Goal: Task Accomplishment & Management: Use online tool/utility

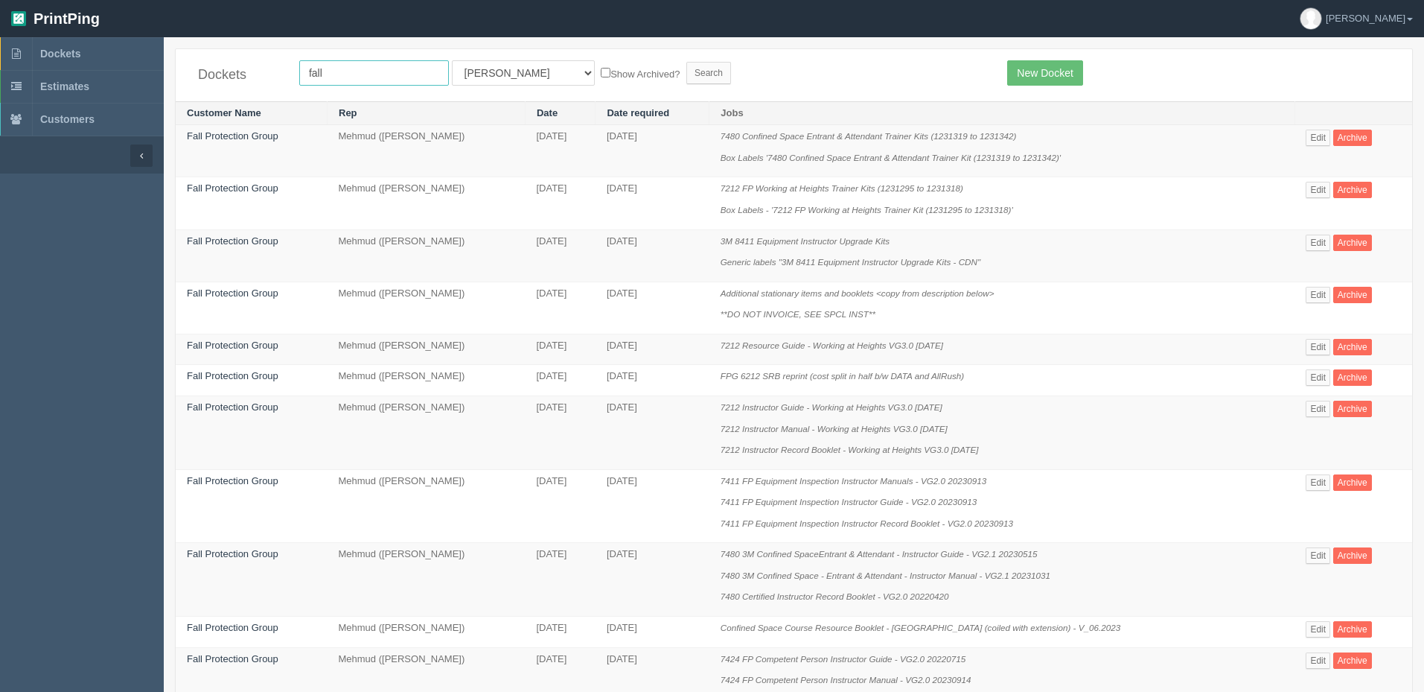
drag, startPoint x: 372, startPoint y: 75, endPoint x: 77, endPoint y: 36, distance: 298.2
click at [77, 36] on section "PrintPing Zack Edit account ( [PERSON_NAME][EMAIL_ADDRESS][DOMAIN_NAME] ) Logou…" at bounding box center [712, 698] width 1424 height 1397
type input "age"
click at [508, 66] on select "All Users [PERSON_NAME] Test 1 [PERSON_NAME] [PERSON_NAME] [PERSON_NAME] France…" at bounding box center [523, 72] width 143 height 25
select select "8"
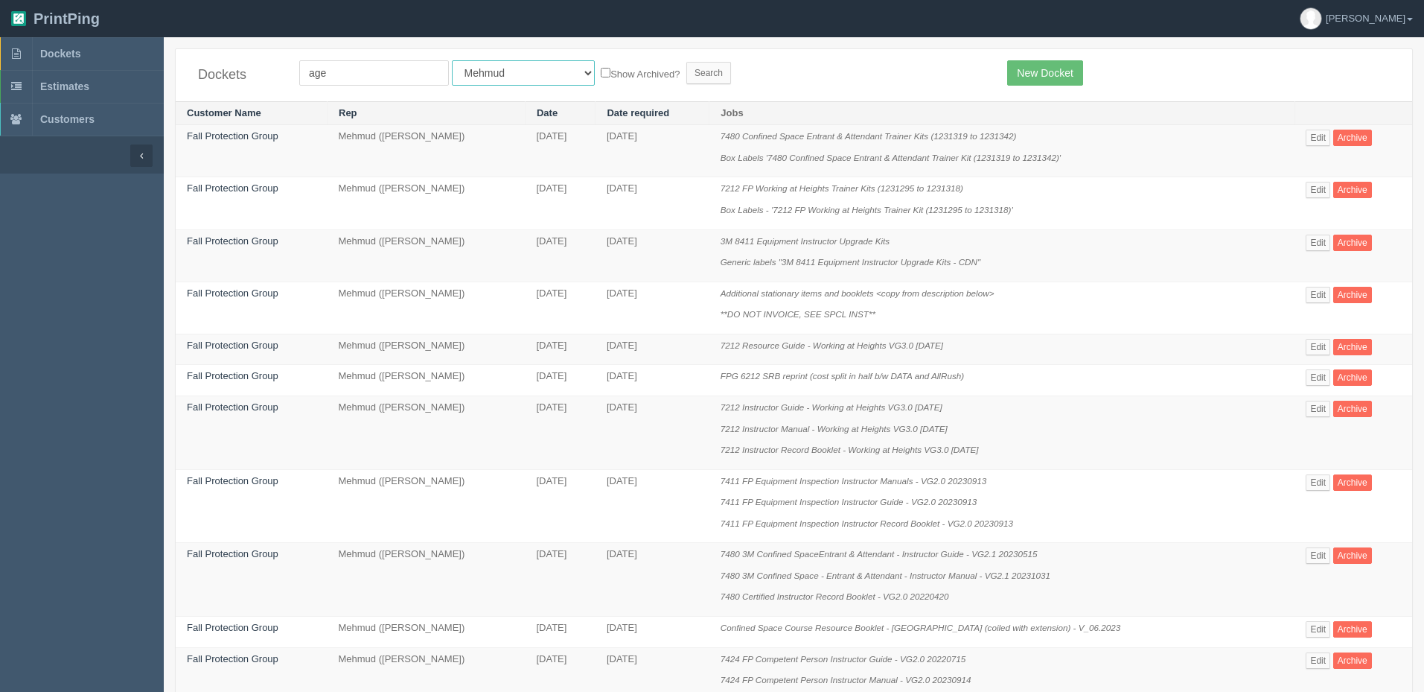
click at [452, 60] on select "All Users [PERSON_NAME] Test 1 [PERSON_NAME] [PERSON_NAME] [PERSON_NAME] France…" at bounding box center [523, 72] width 143 height 25
click at [686, 73] on input "Search" at bounding box center [708, 73] width 45 height 22
click at [769, 77] on form "age All Users [PERSON_NAME] Test 1 [PERSON_NAME] [PERSON_NAME] [PERSON_NAME] Fr…" at bounding box center [642, 72] width 686 height 25
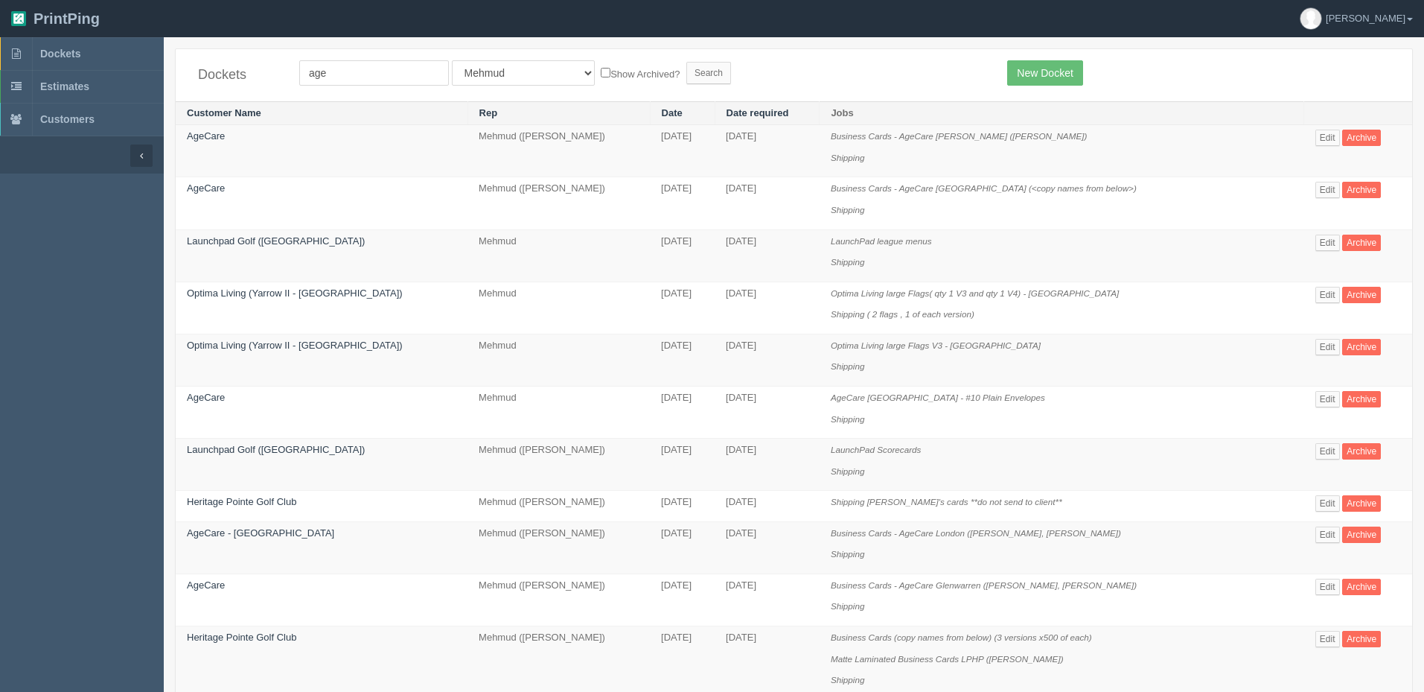
scroll to position [853, 0]
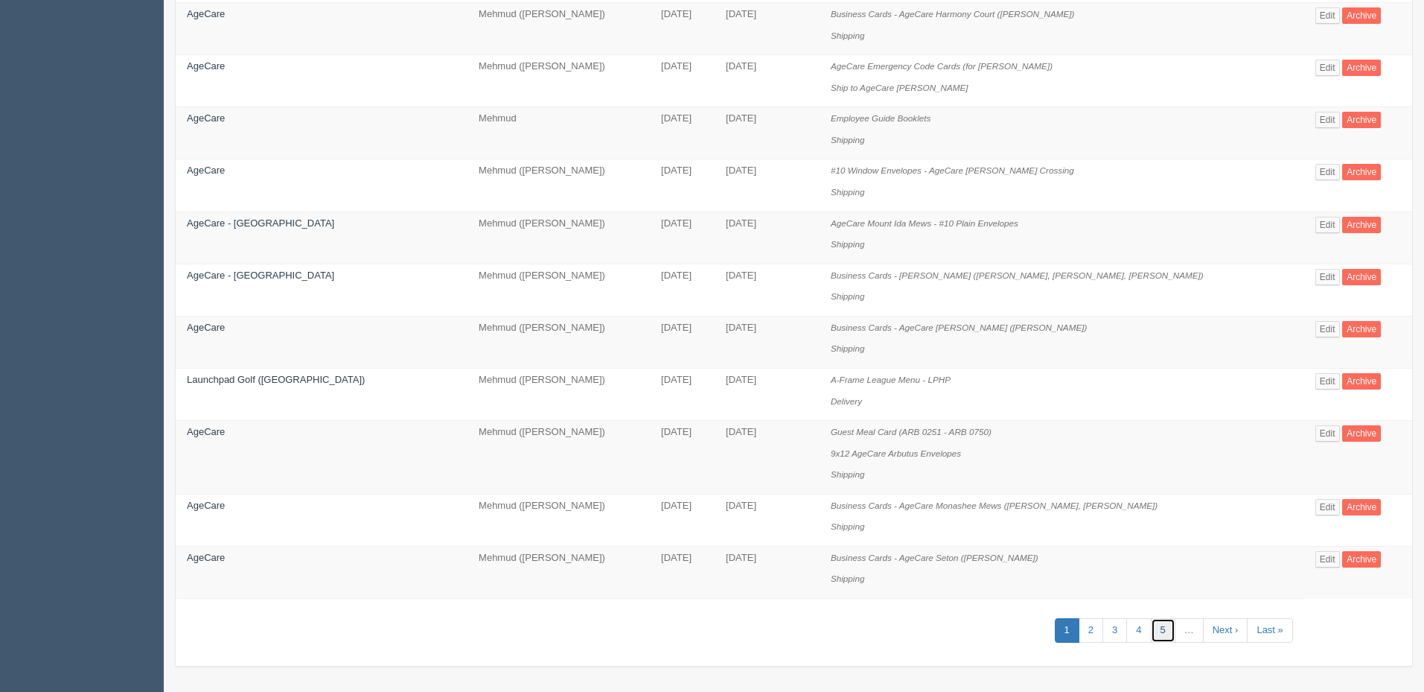
click at [1153, 632] on link "5" at bounding box center [1163, 630] width 25 height 25
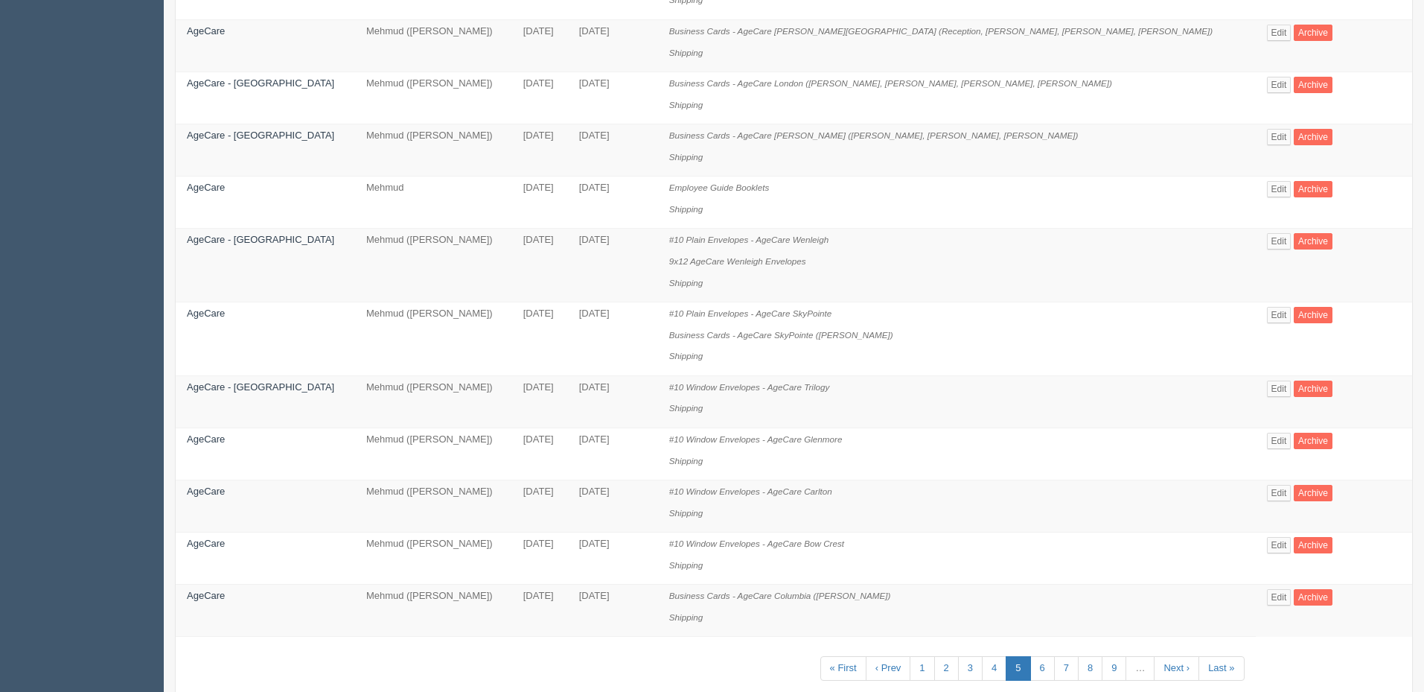
scroll to position [832, 0]
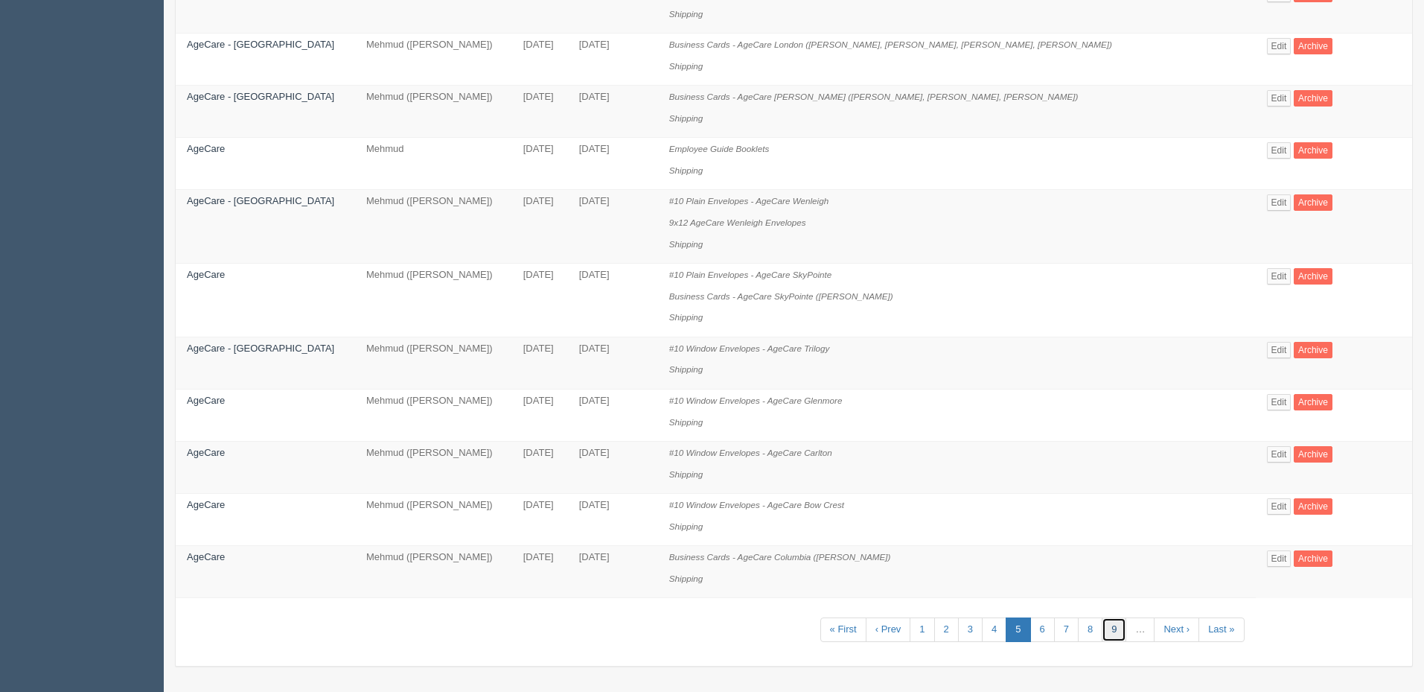
click at [1102, 626] on link "9" at bounding box center [1114, 629] width 25 height 25
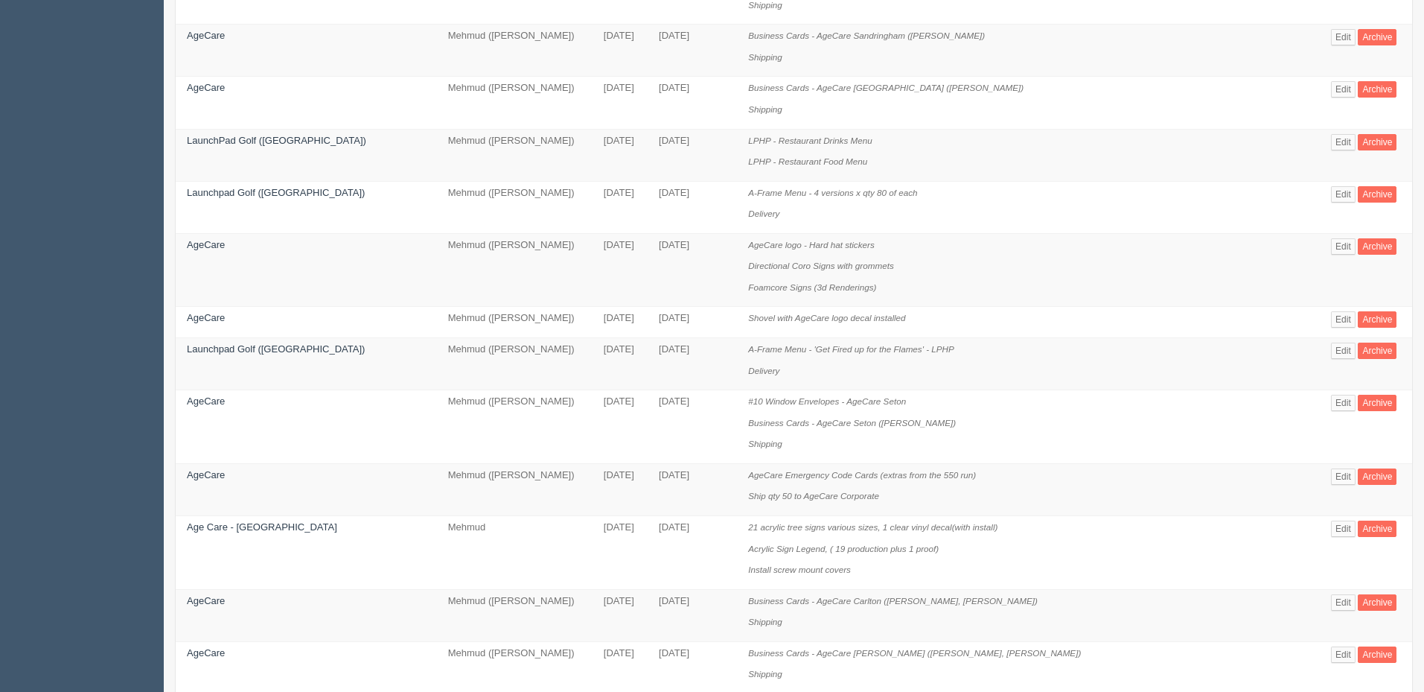
scroll to position [853, 0]
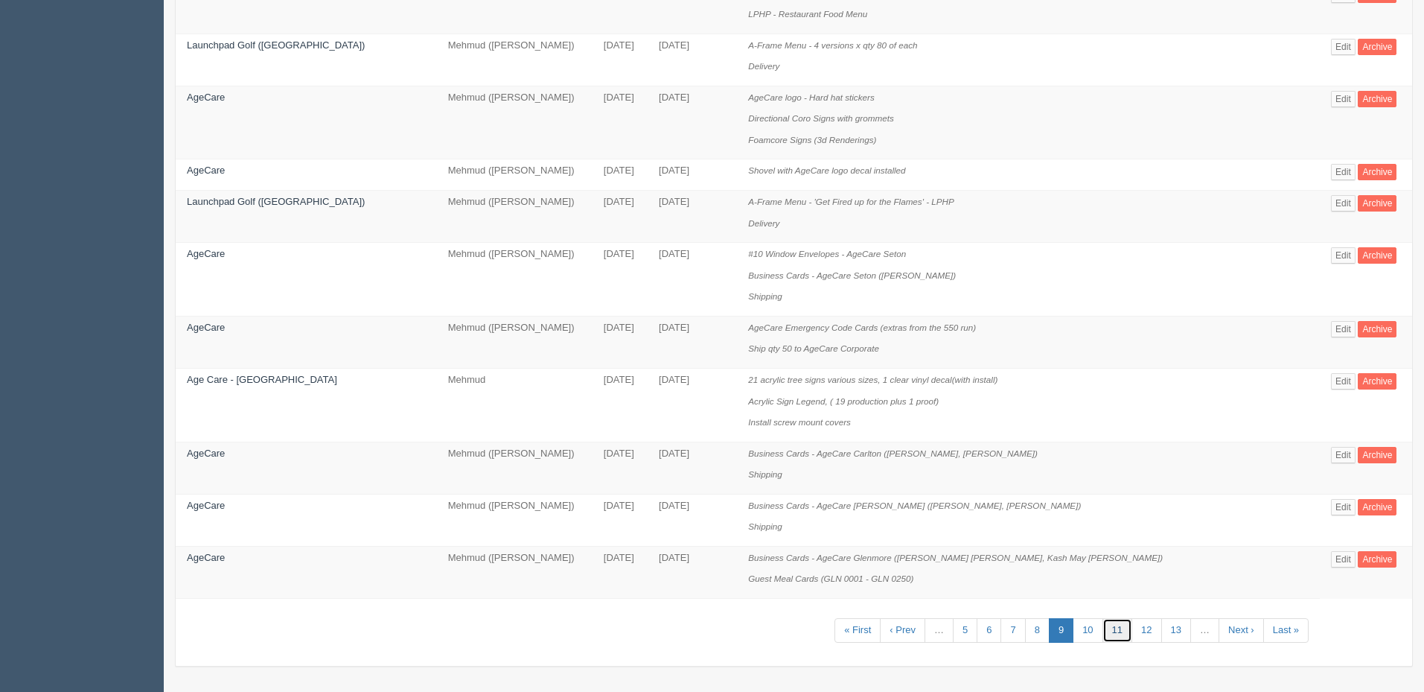
click at [1108, 629] on link "11" at bounding box center [1118, 630] width 30 height 25
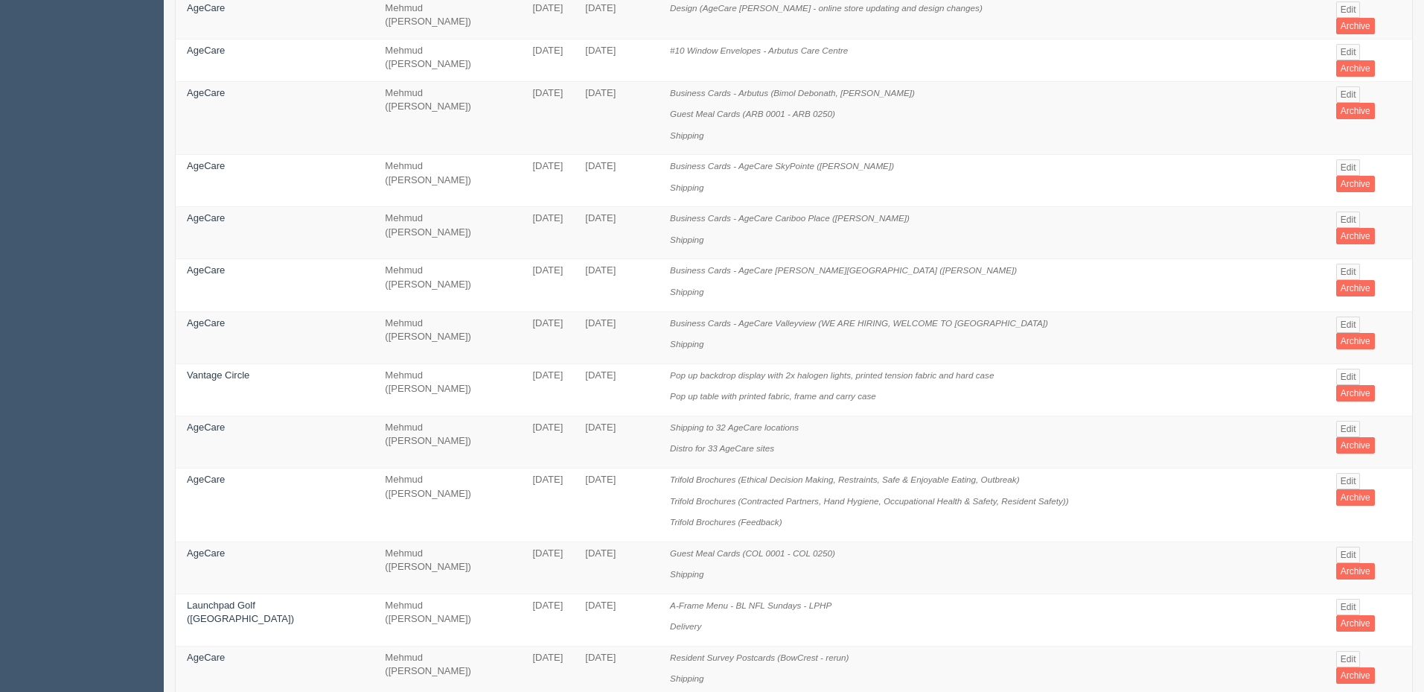
scroll to position [875, 0]
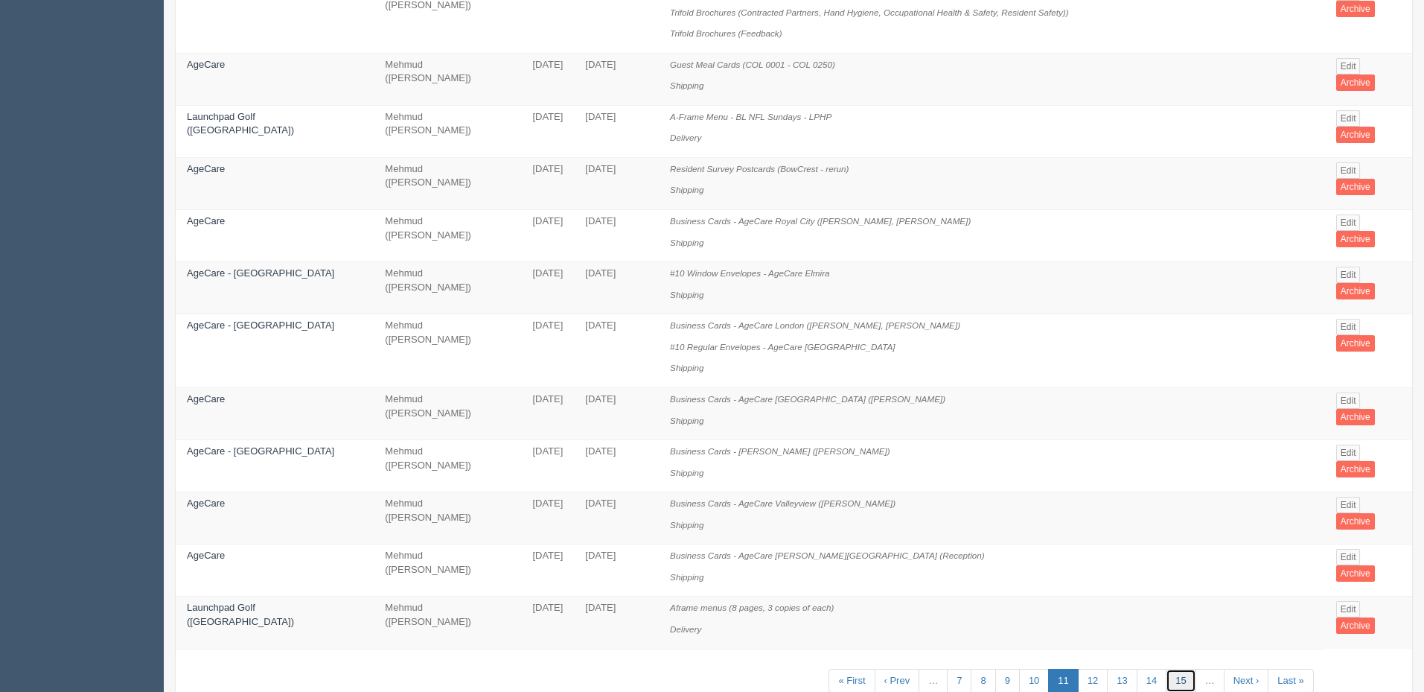
click at [1167, 669] on link "15" at bounding box center [1181, 681] width 30 height 25
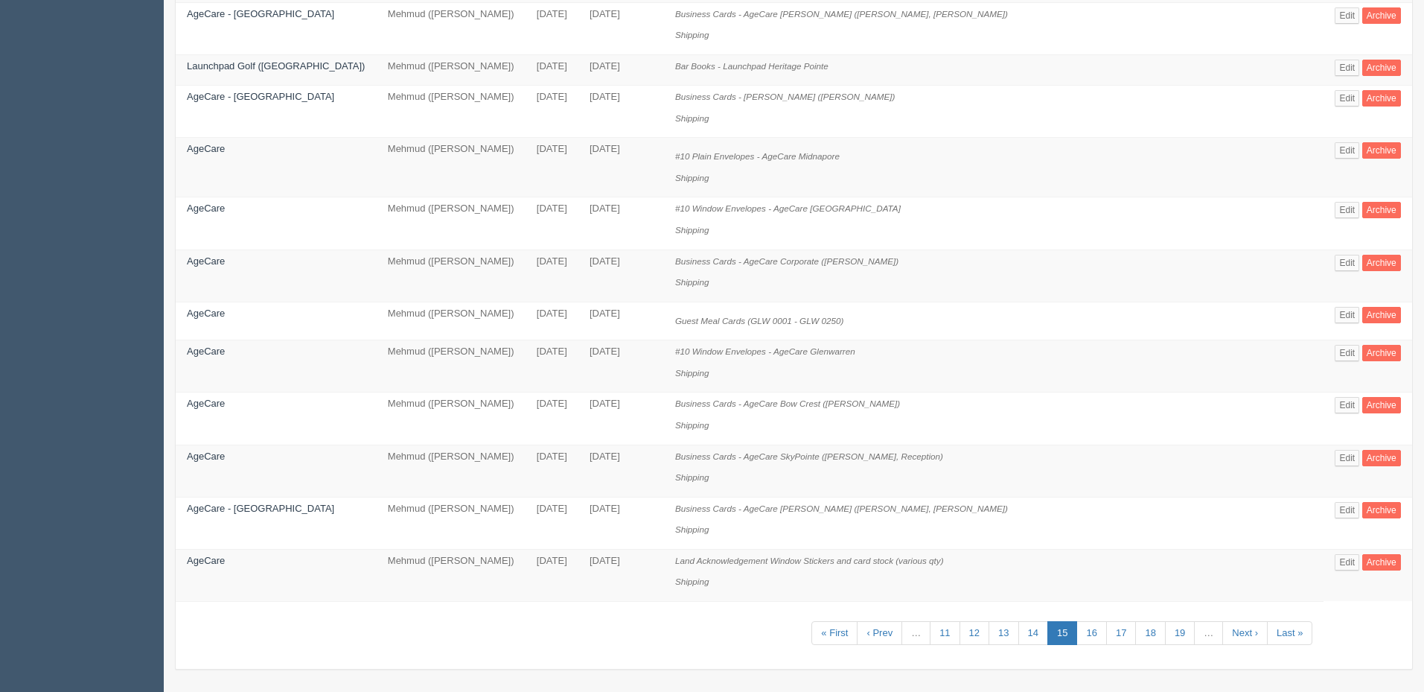
scroll to position [841, 0]
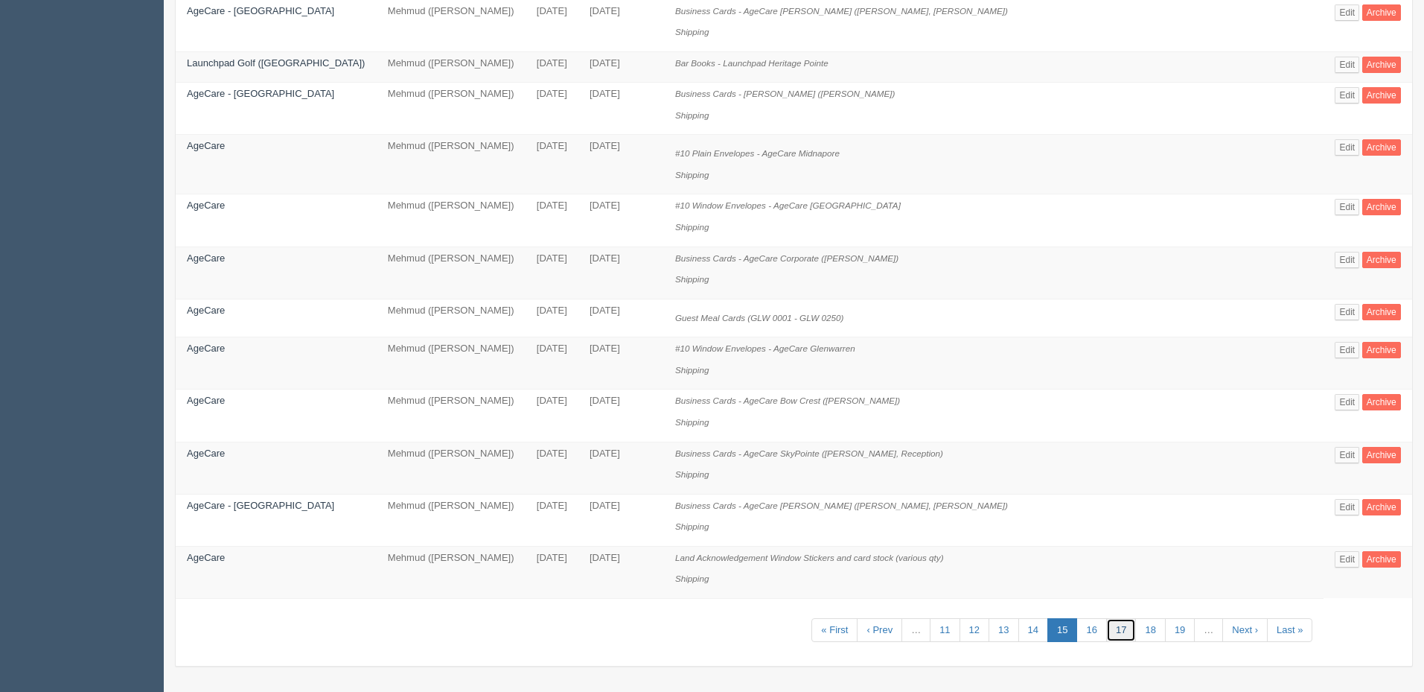
click at [1115, 632] on link "17" at bounding box center [1121, 630] width 30 height 25
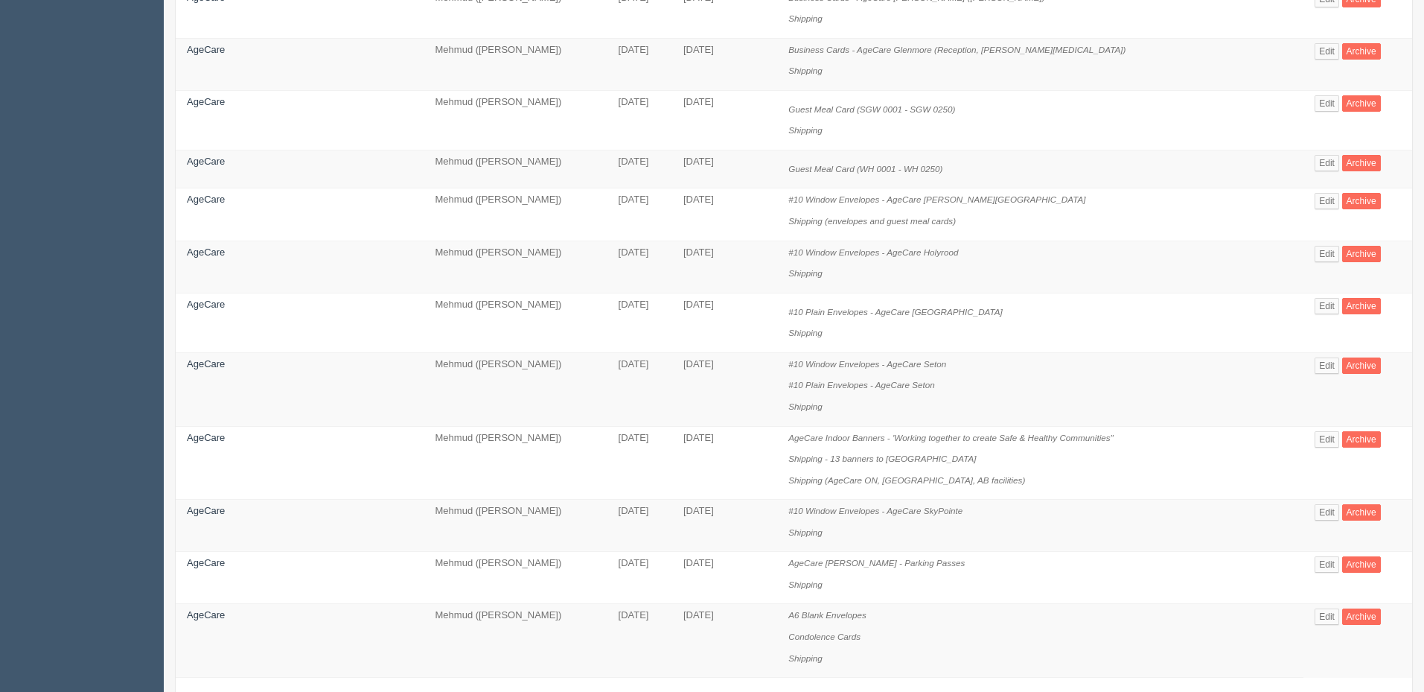
scroll to position [918, 0]
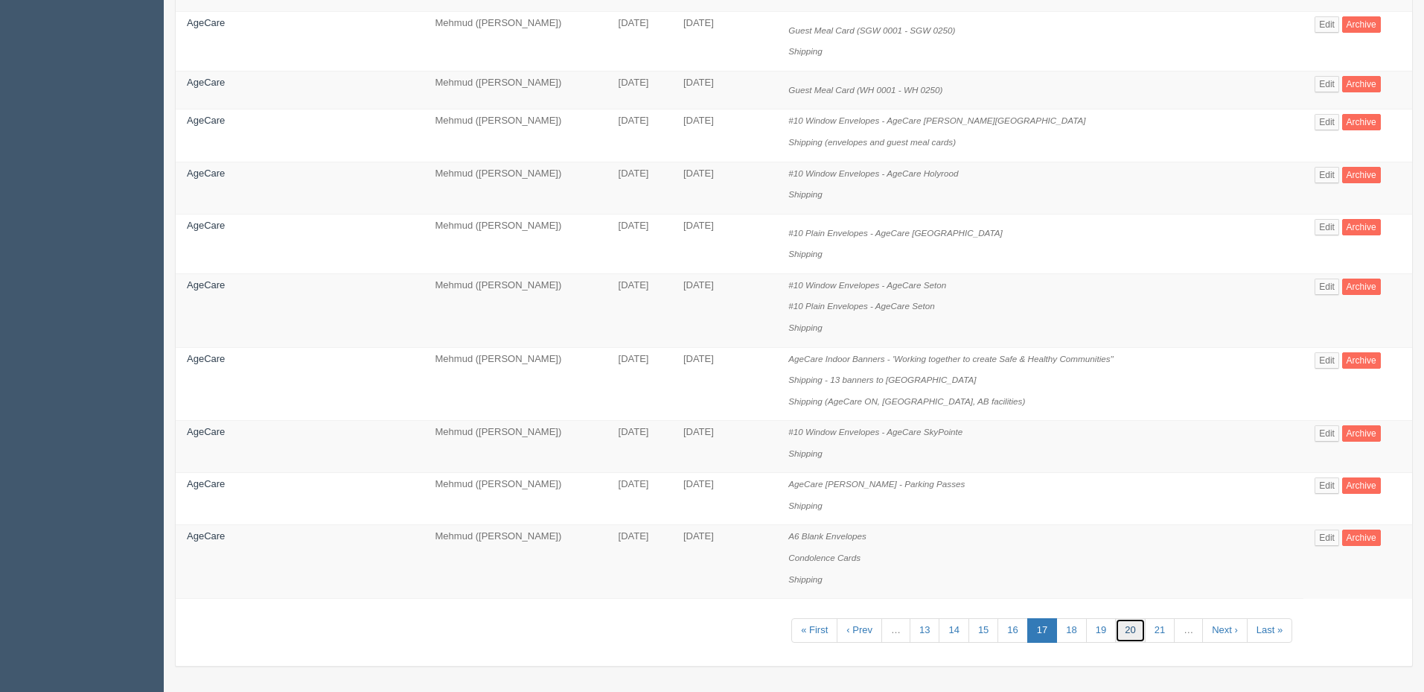
click at [1115, 629] on link "20" at bounding box center [1130, 630] width 30 height 25
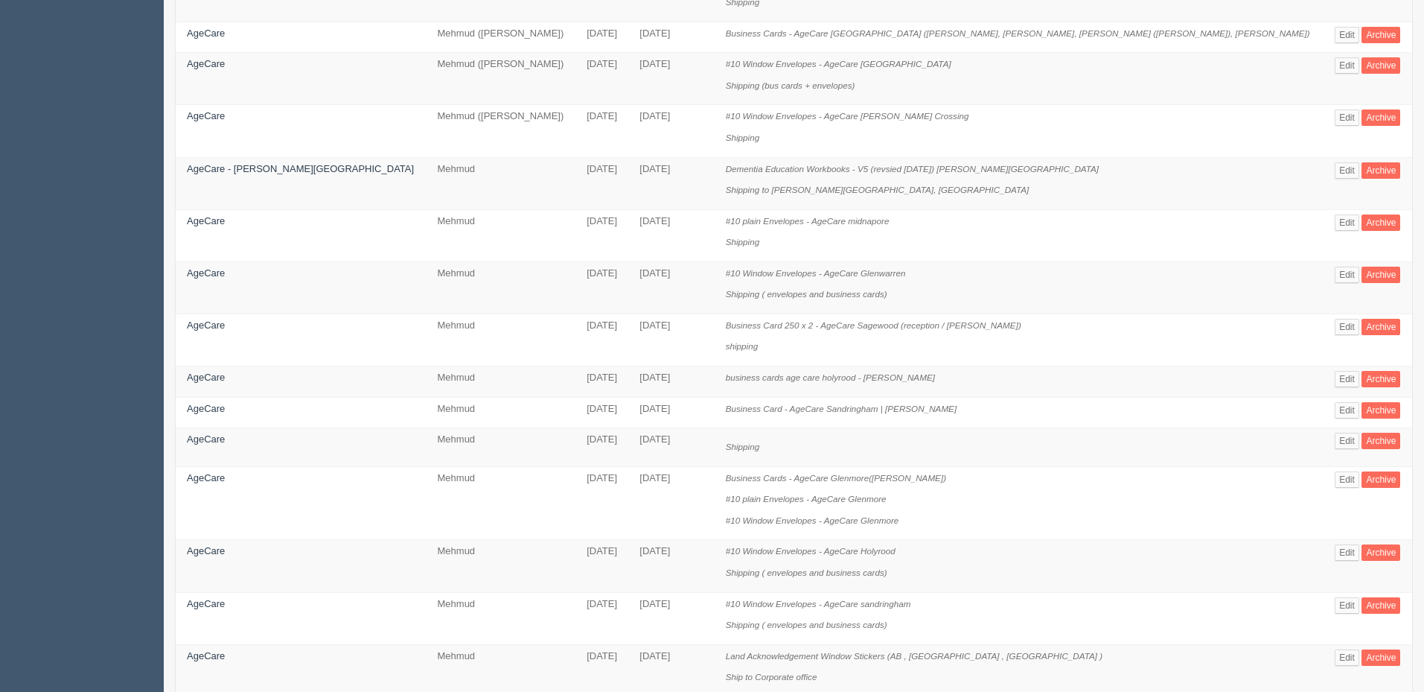
scroll to position [783, 0]
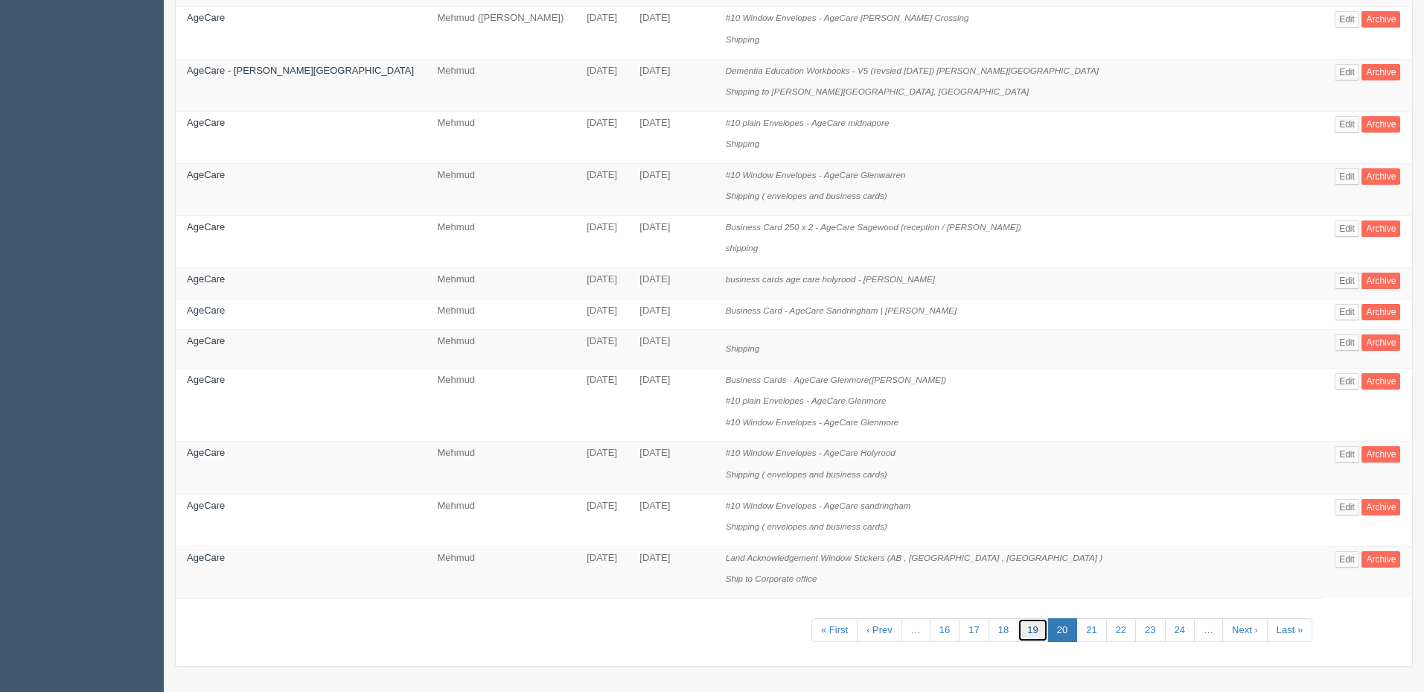
click at [1018, 626] on link "19" at bounding box center [1033, 630] width 30 height 25
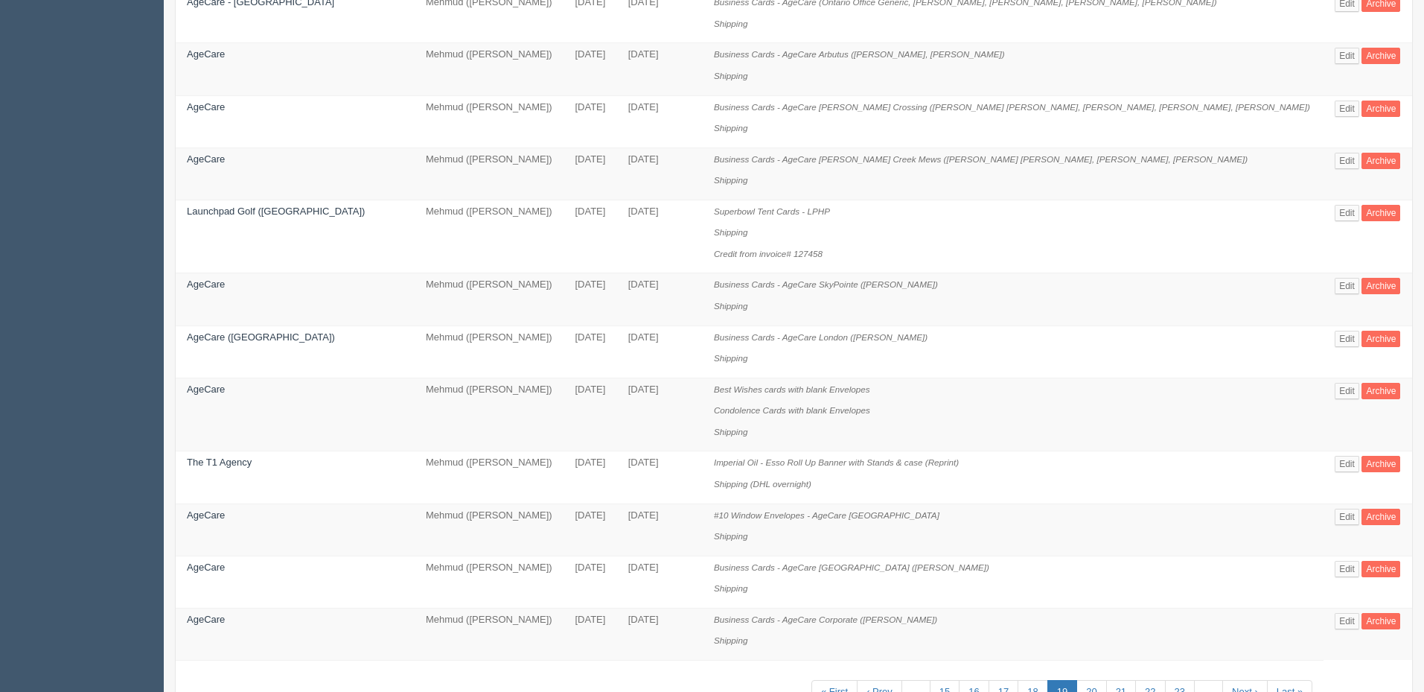
scroll to position [811, 0]
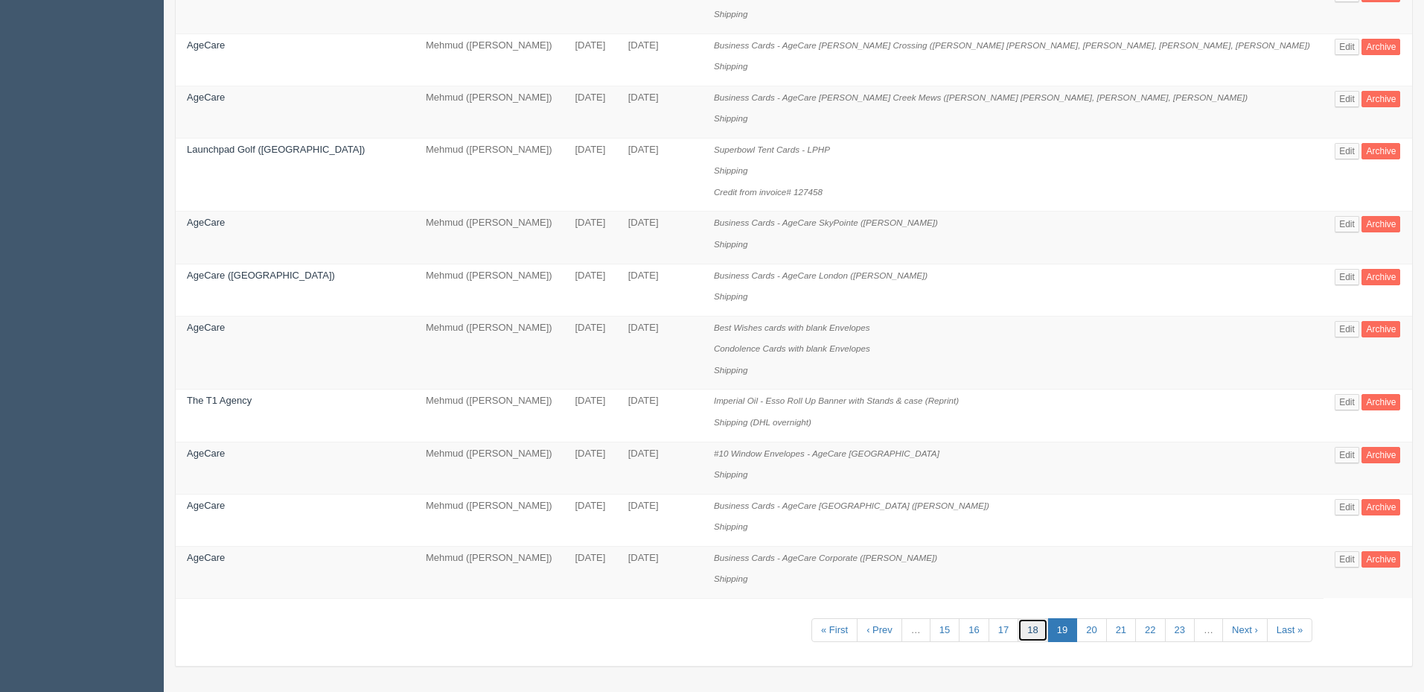
click at [1018, 631] on link "18" at bounding box center [1033, 630] width 30 height 25
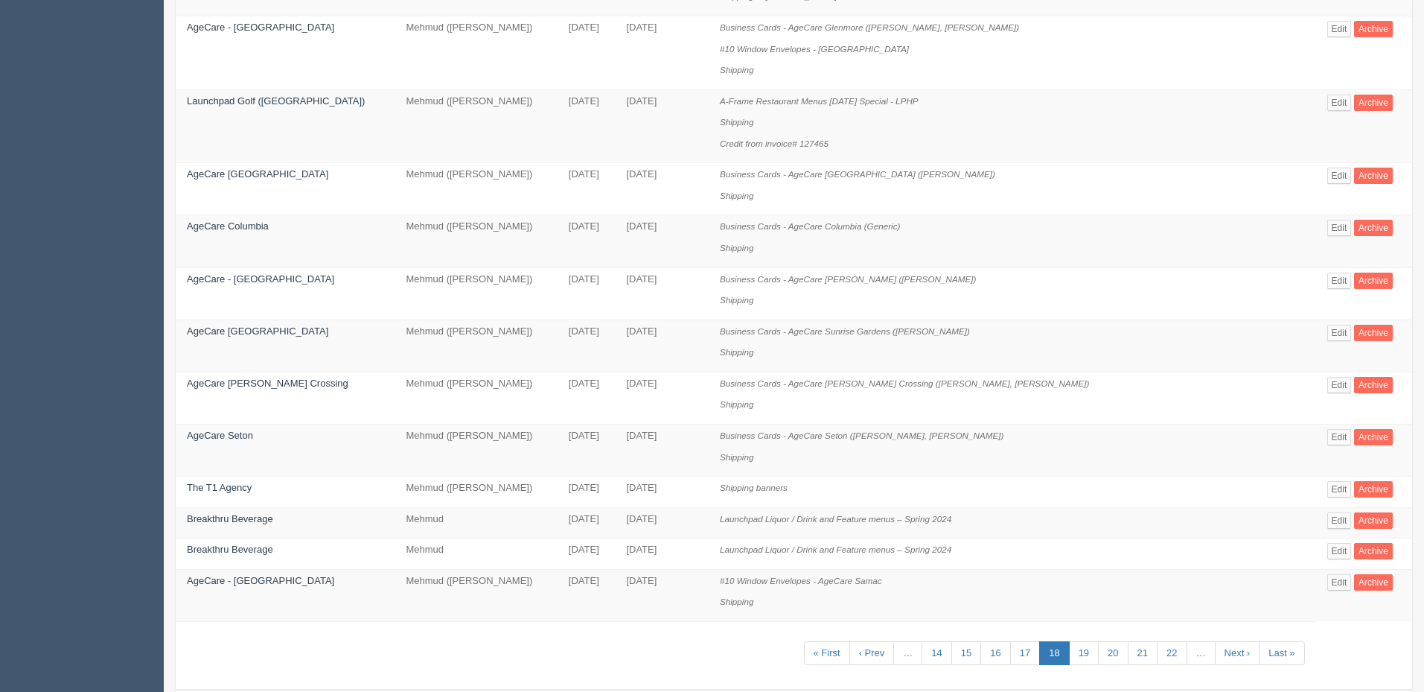
scroll to position [811, 0]
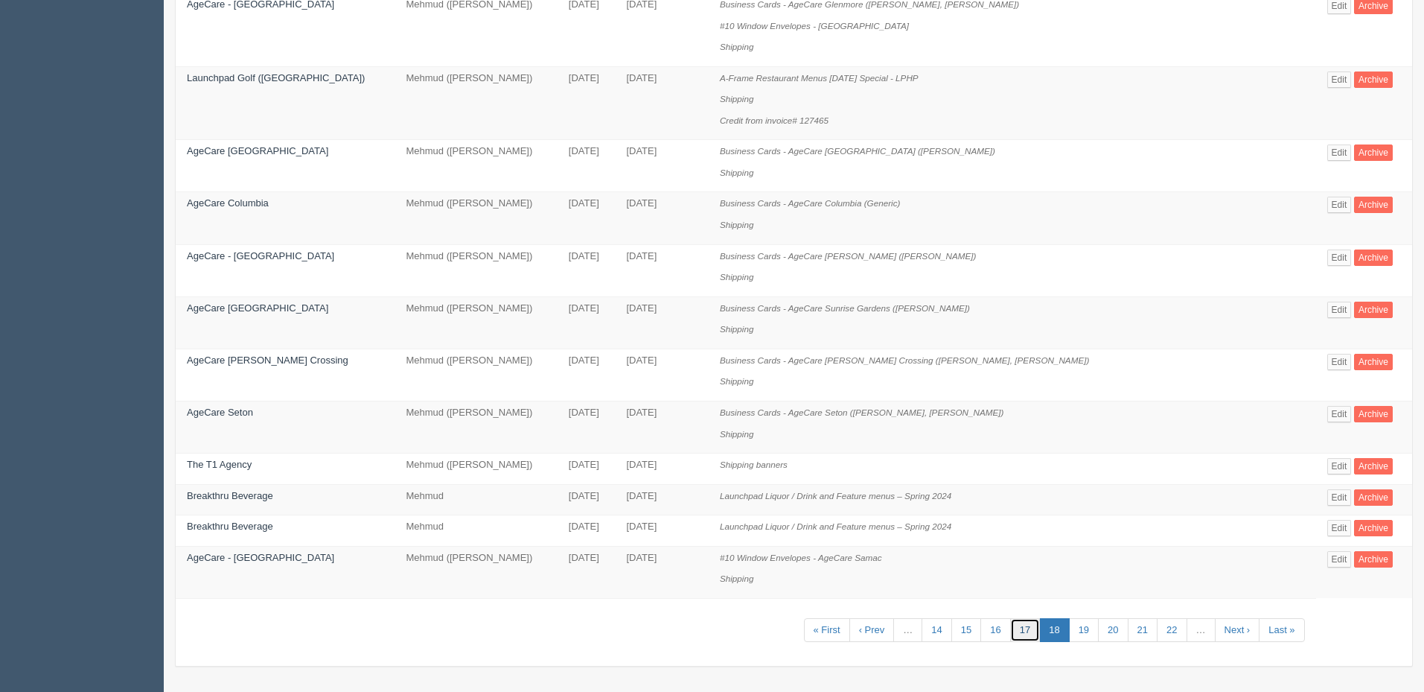
click at [1024, 628] on link "17" at bounding box center [1025, 630] width 30 height 25
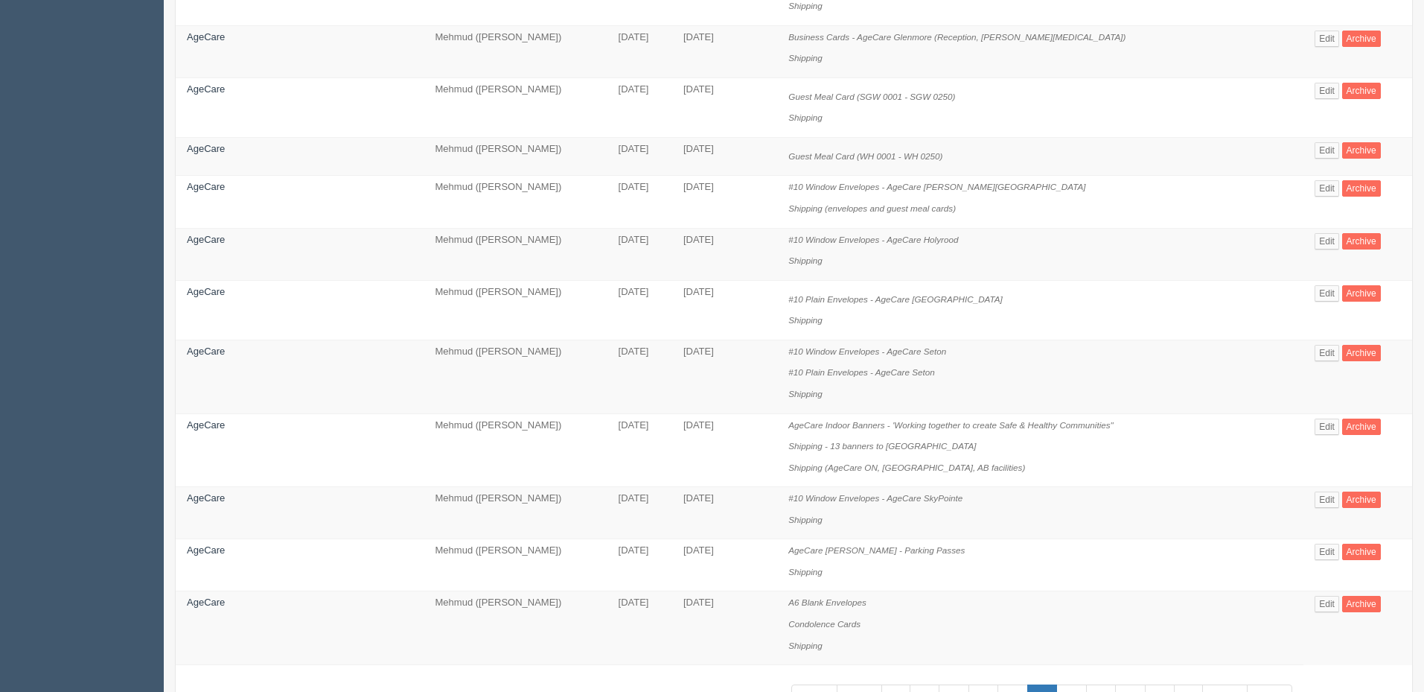
scroll to position [918, 0]
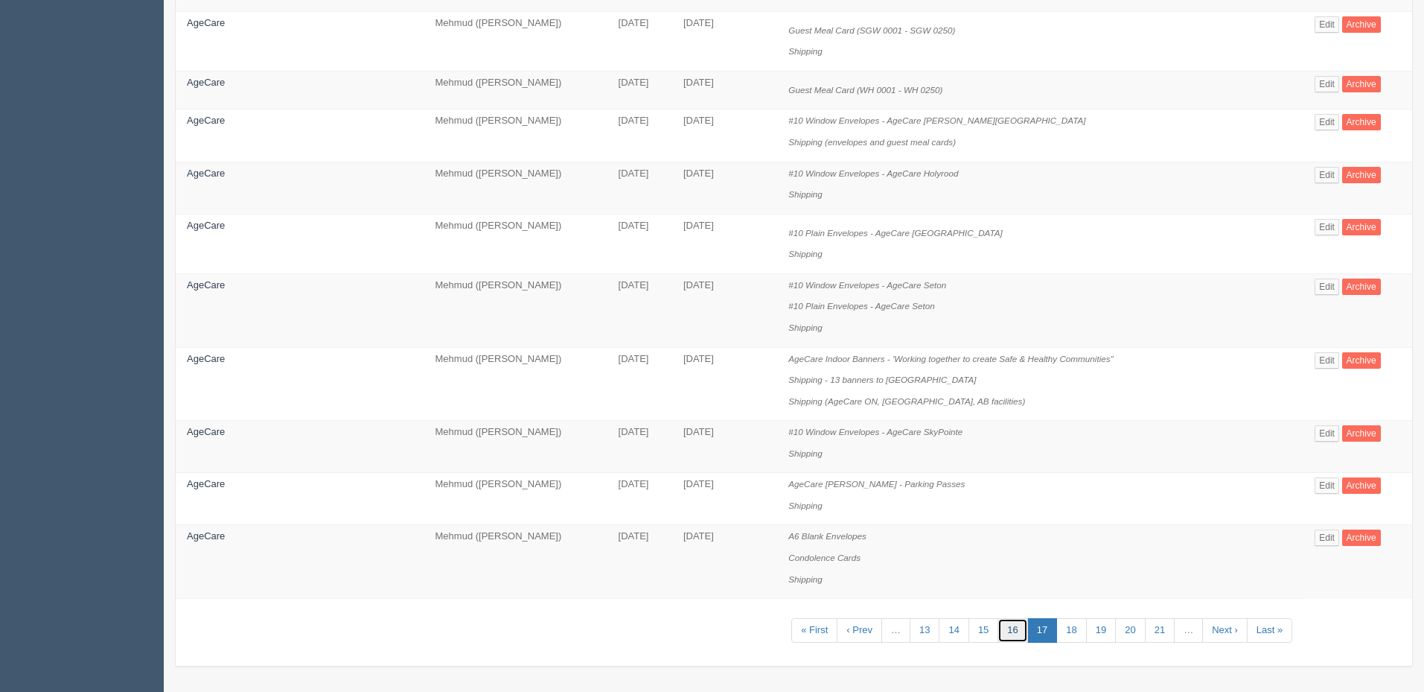
click at [1002, 633] on link "16" at bounding box center [1013, 630] width 30 height 25
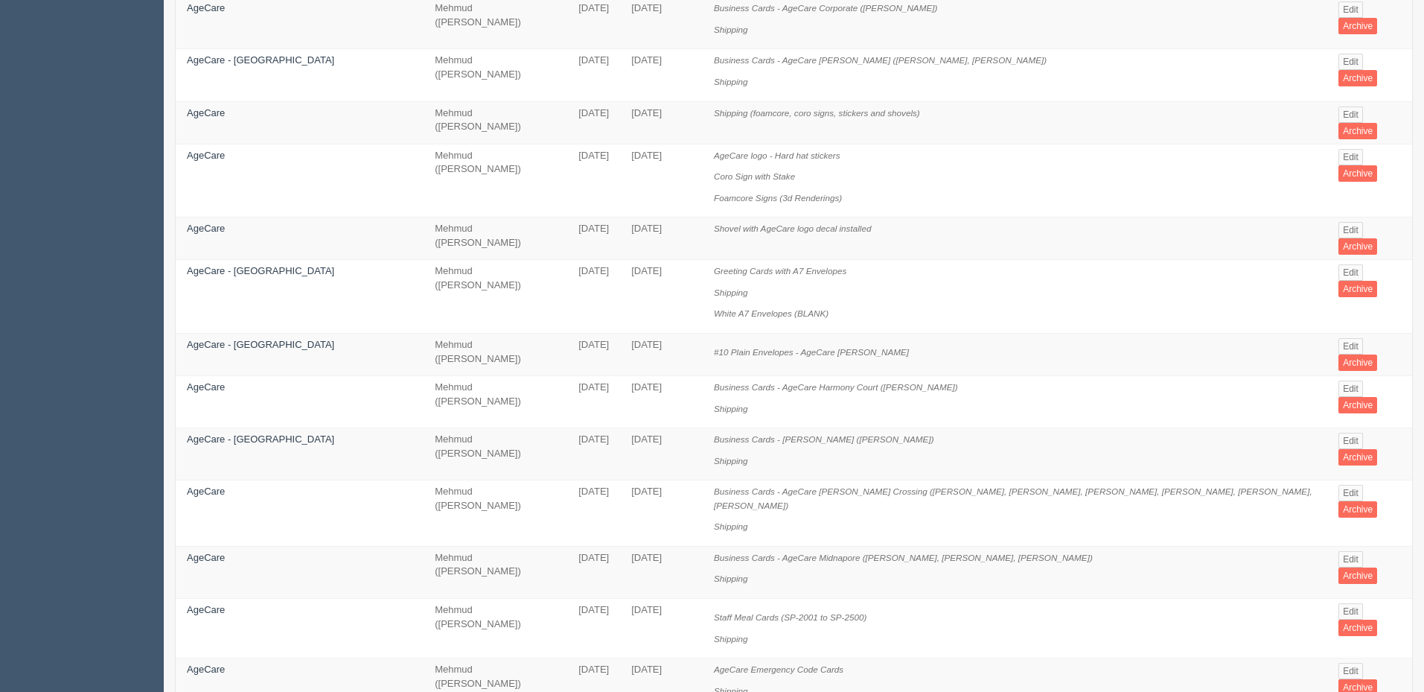
scroll to position [791, 0]
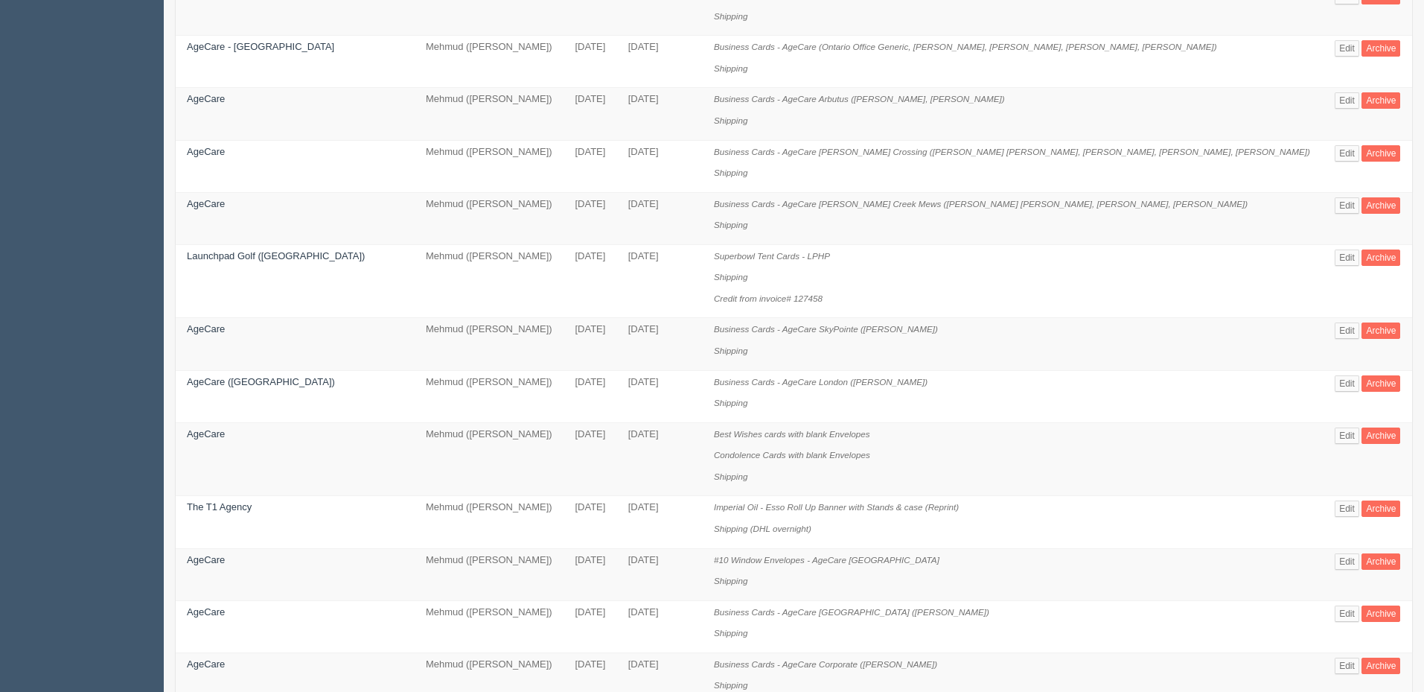
scroll to position [811, 0]
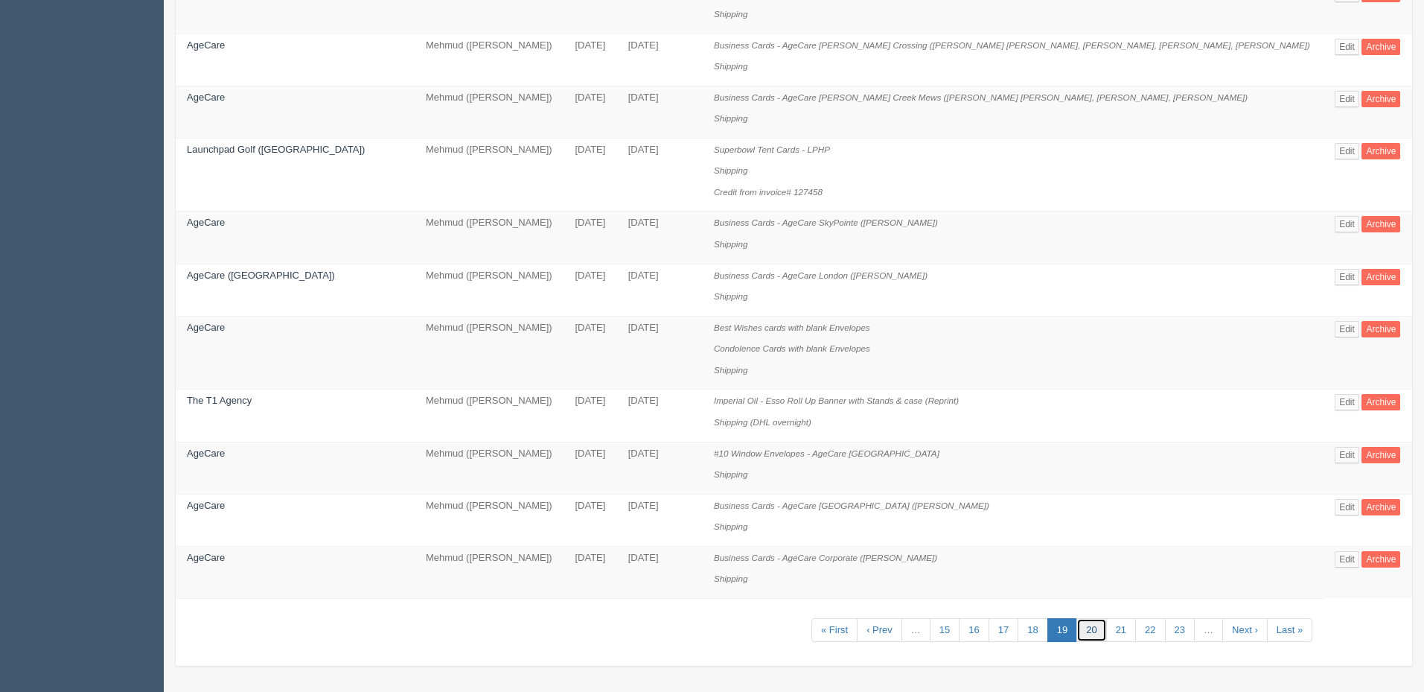
click at [1077, 624] on link "20" at bounding box center [1092, 630] width 30 height 25
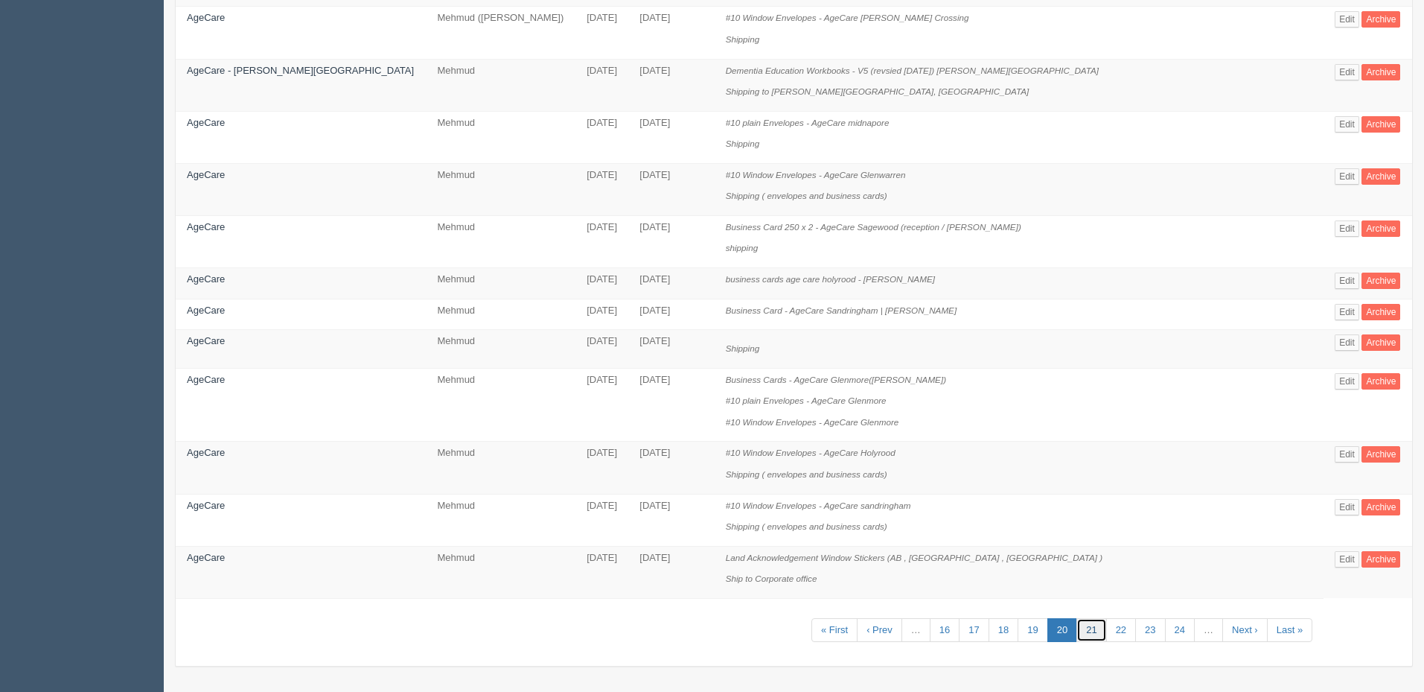
click at [1077, 629] on link "21" at bounding box center [1092, 630] width 30 height 25
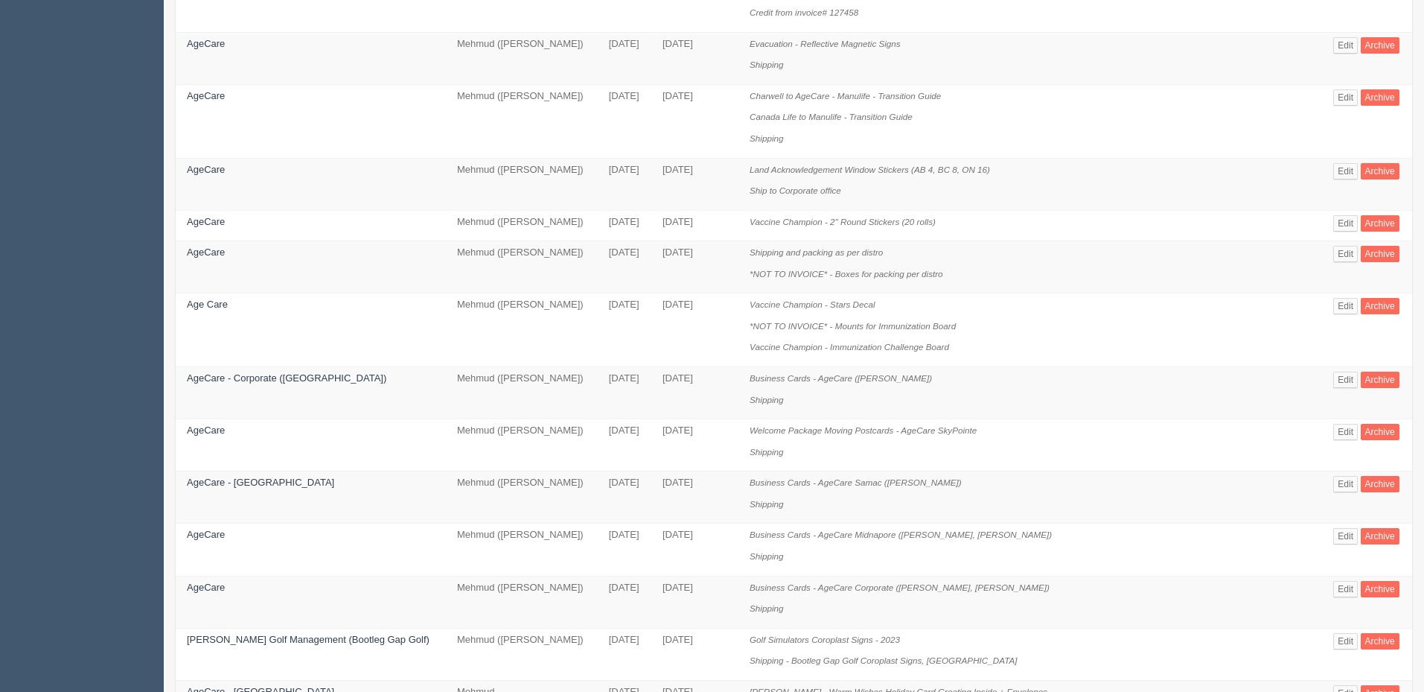
scroll to position [811, 0]
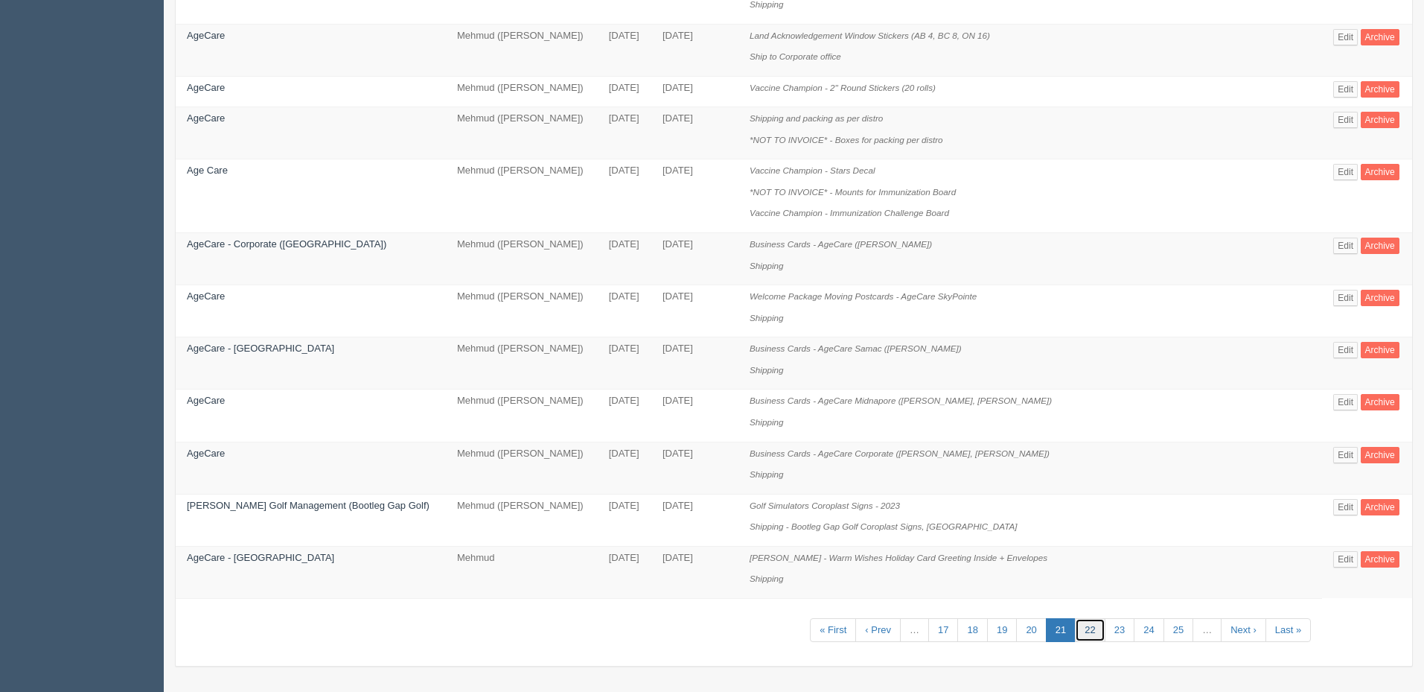
click at [1077, 627] on link "22" at bounding box center [1090, 630] width 30 height 25
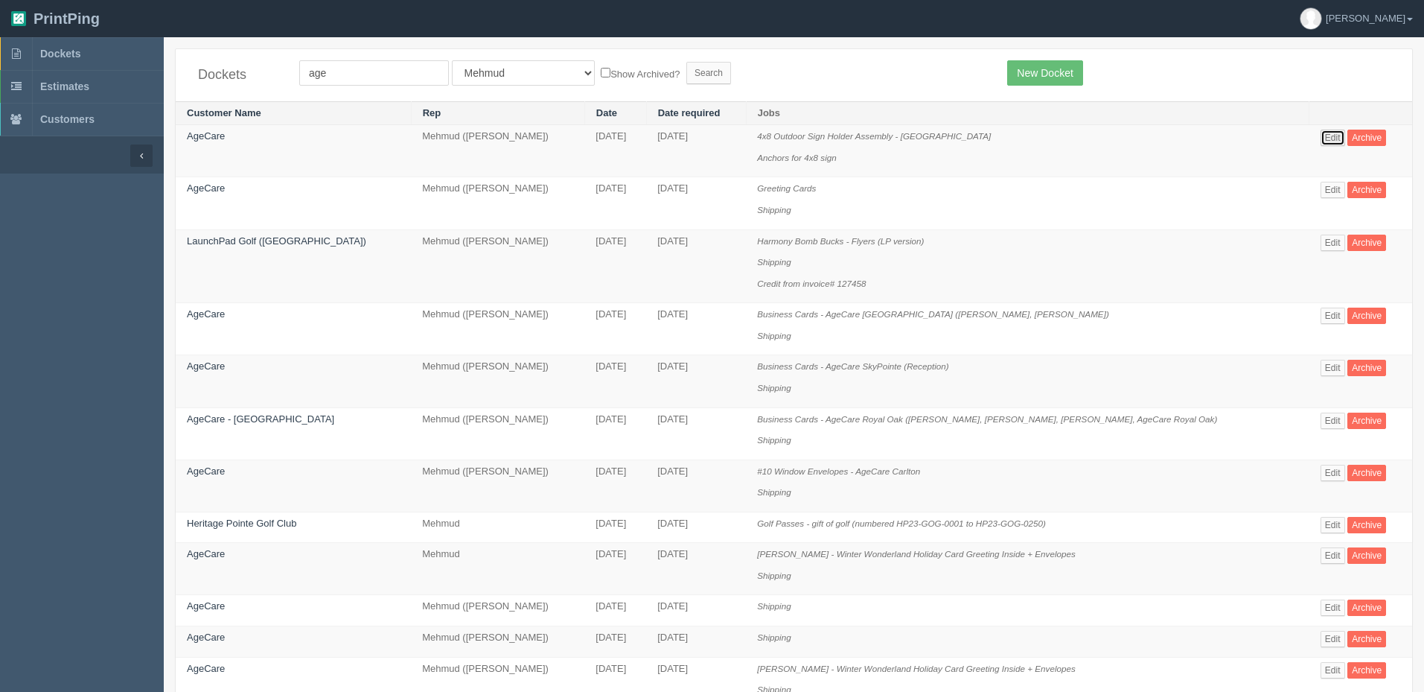
click at [1333, 136] on link "Edit" at bounding box center [1333, 138] width 25 height 16
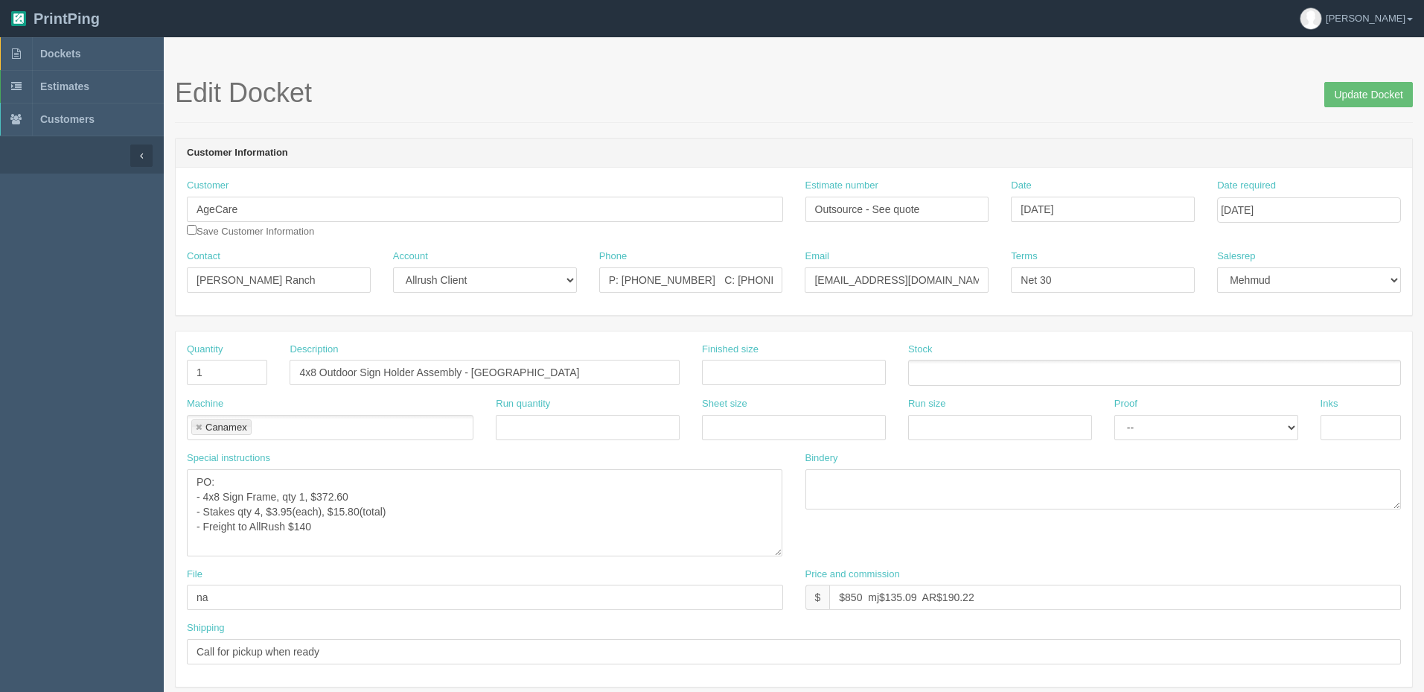
drag, startPoint x: 779, startPoint y: 503, endPoint x: 778, endPoint y: 549, distance: 46.9
click at [778, 549] on textarea "PO: - 4x8 Sign Frame, qty 1, $372.60 - Stakes qty 4, $3.95(each), $15.80(total)…" at bounding box center [485, 512] width 596 height 87
click at [587, 156] on header "Customer Information" at bounding box center [794, 153] width 1237 height 30
click at [115, 60] on link "Dockets" at bounding box center [82, 53] width 164 height 33
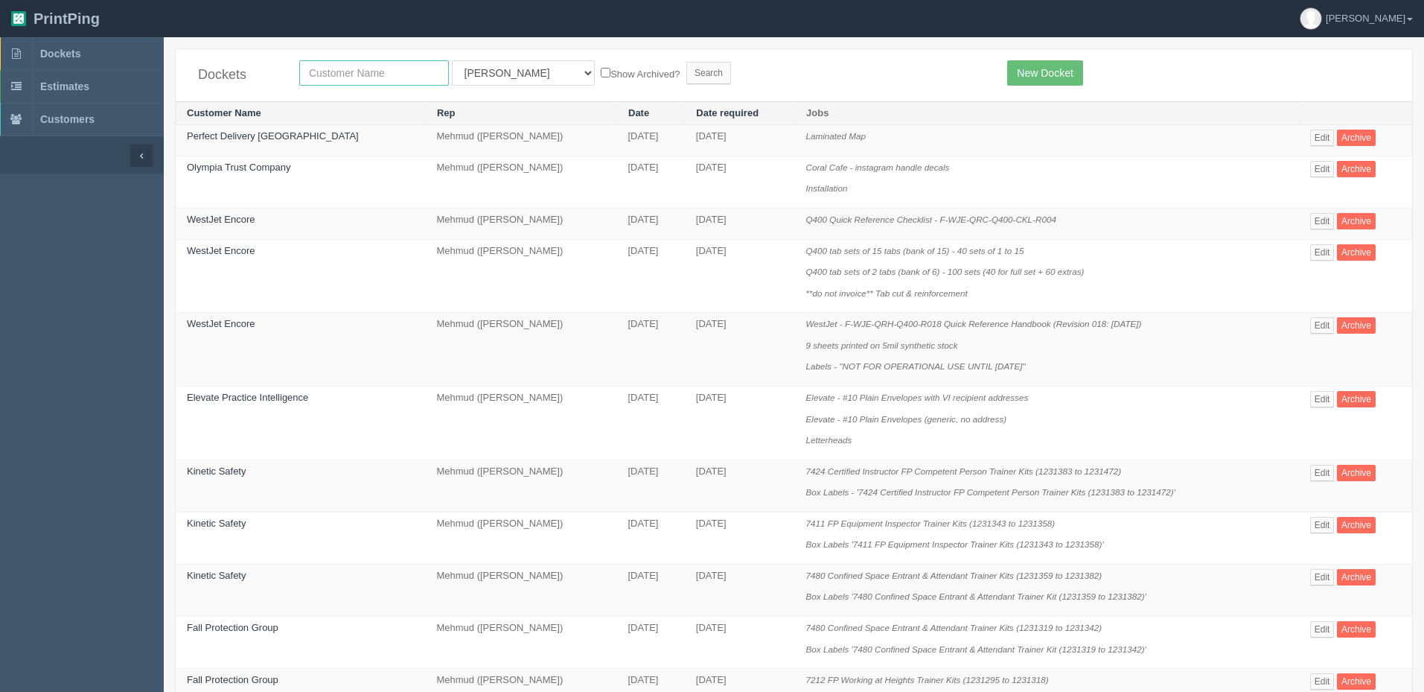
click at [419, 73] on input "text" at bounding box center [374, 72] width 150 height 25
type input "fall"
click at [686, 62] on input "Search" at bounding box center [708, 73] width 45 height 22
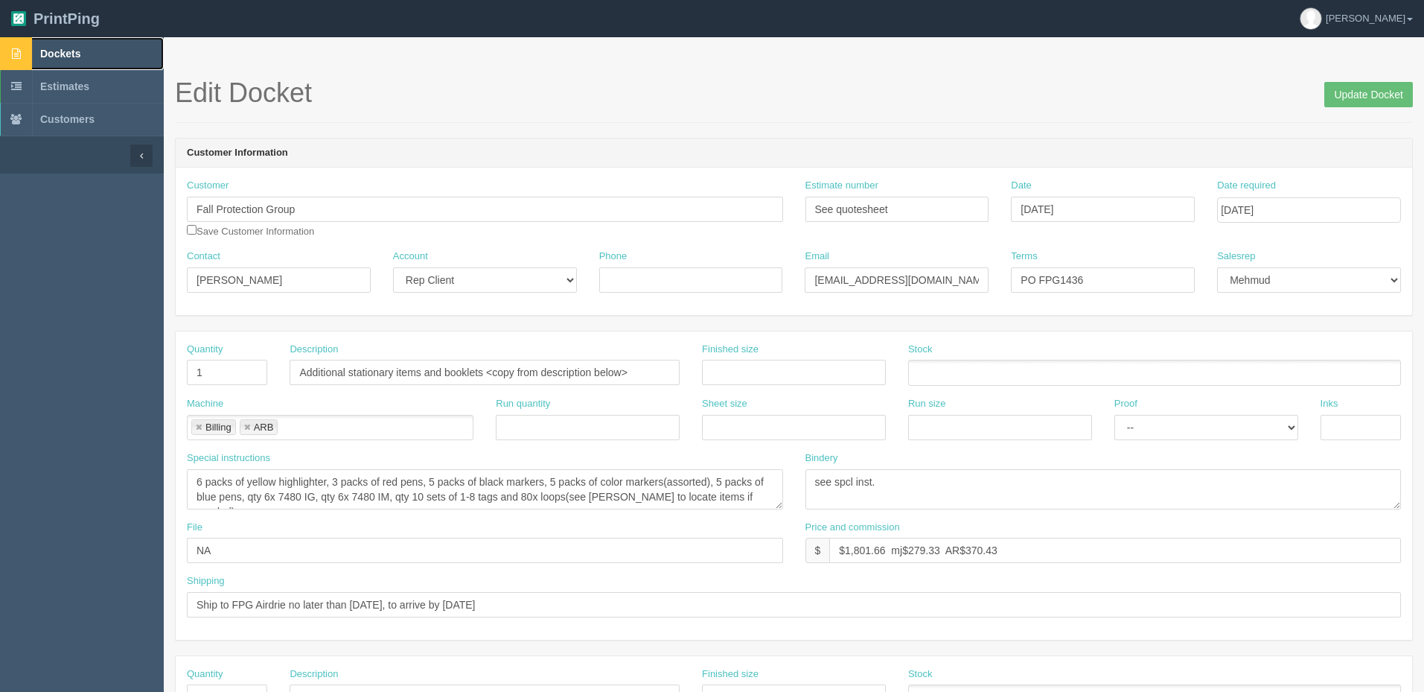
click at [93, 62] on link "Dockets" at bounding box center [82, 53] width 164 height 33
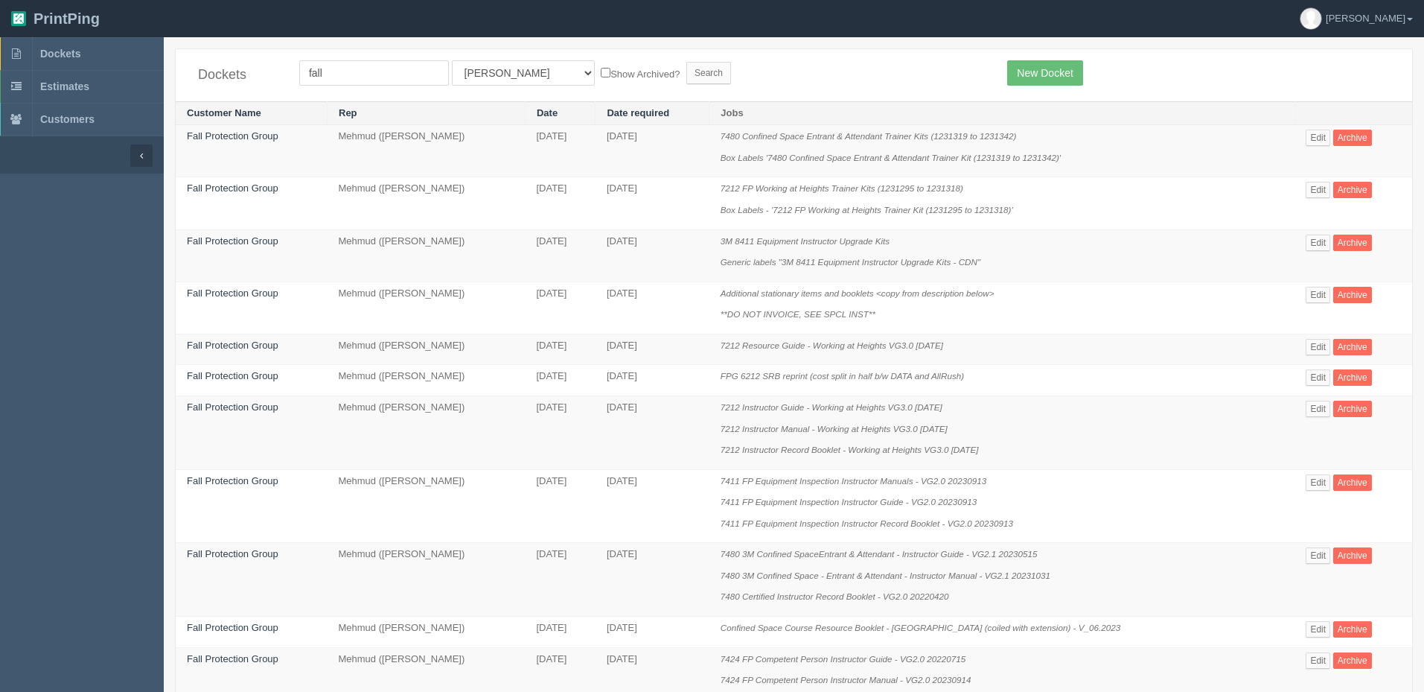
click at [850, 83] on form "fall All Users Ali Ali Test 1 Aly Amy Ankit Arif Brandon Dan France Greg Jim Ma…" at bounding box center [642, 72] width 686 height 25
